Goal: Task Accomplishment & Management: Manage account settings

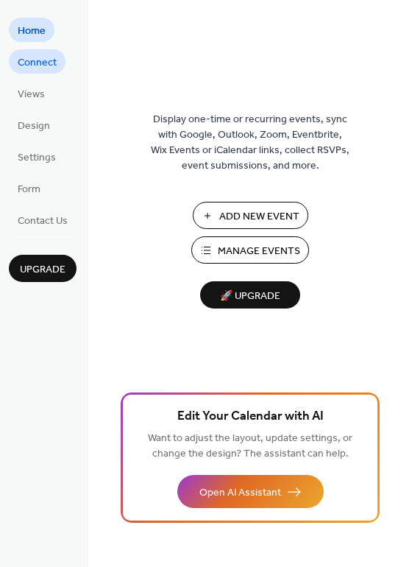
click at [41, 63] on span "Connect" at bounding box center [37, 62] width 39 height 15
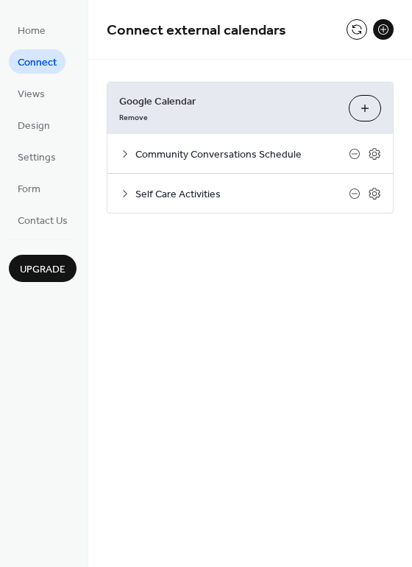
click at [29, 64] on span "Connect" at bounding box center [37, 62] width 39 height 15
click at [407, 116] on div "Google Calendar Remove Choose Calendars Community Conversations Schedule Settin…" at bounding box center [250, 148] width 324 height 176
click at [124, 153] on icon at bounding box center [125, 154] width 12 height 12
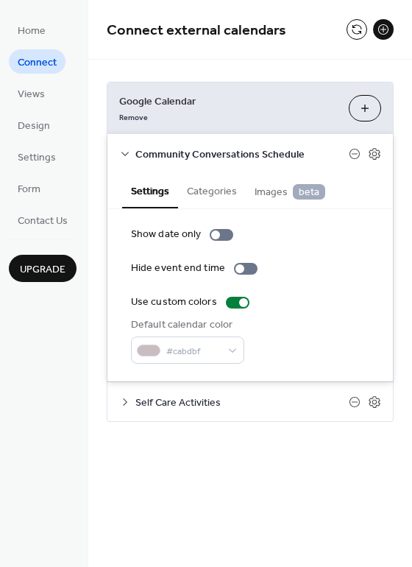
click at [365, 108] on button "Choose Calendars" at bounding box center [365, 108] width 32 height 27
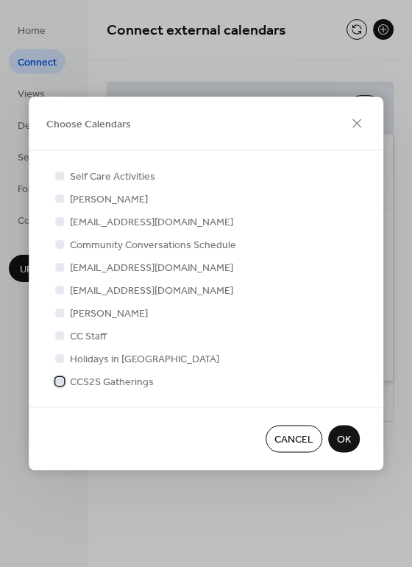
click at [61, 384] on div at bounding box center [59, 380] width 9 height 9
click at [61, 242] on icon at bounding box center [59, 244] width 5 height 4
click at [337, 440] on span "OK" at bounding box center [344, 439] width 14 height 15
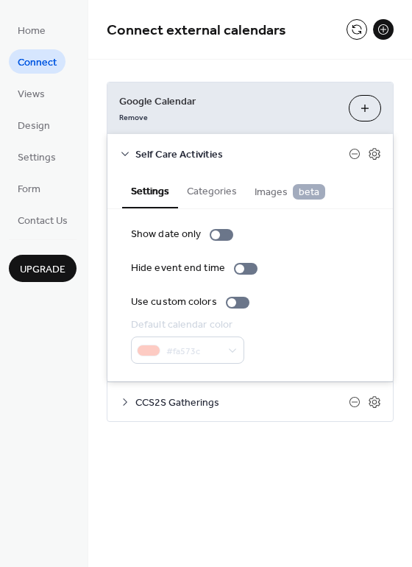
click at [122, 402] on icon at bounding box center [125, 402] width 12 height 12
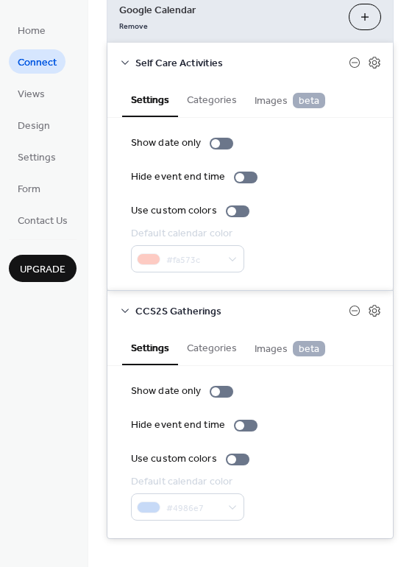
scroll to position [108, 0]
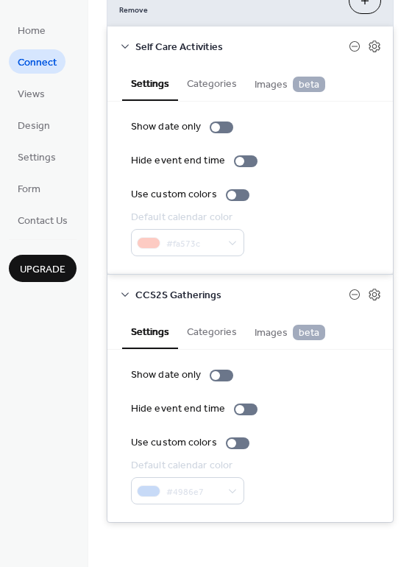
click at [87, 475] on div "Home Connect Views Design Settings Form Contact Us Upgrade" at bounding box center [44, 283] width 88 height 567
